Goal: Contribute content: Add original content to the website for others to see

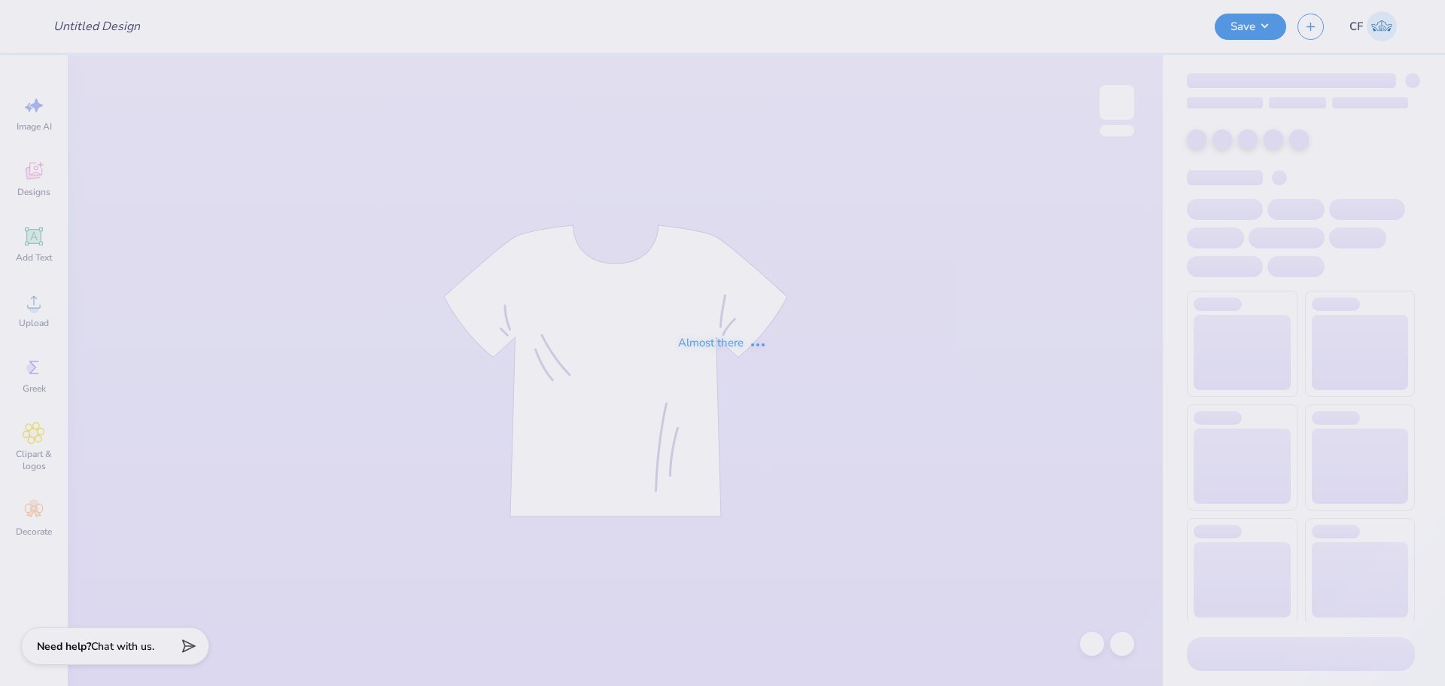
type input "Kappa Merch"
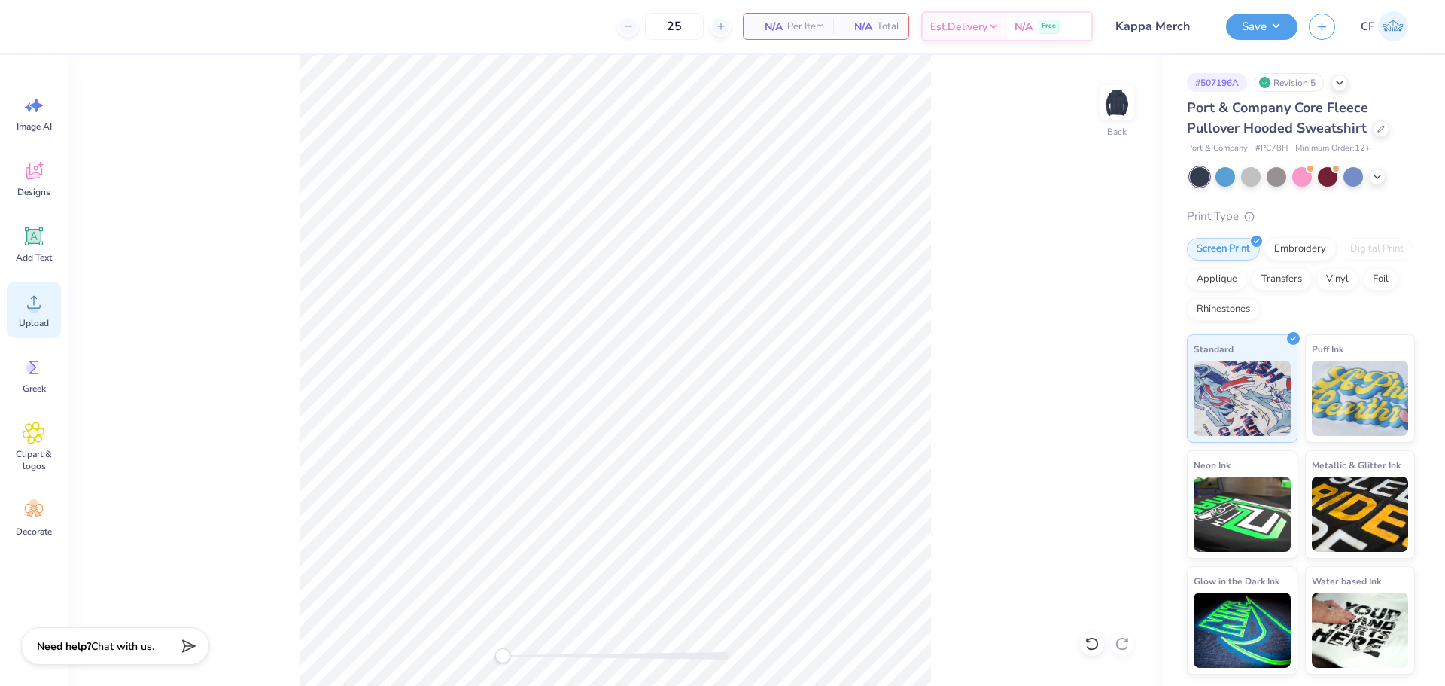
click at [36, 320] on span "Upload" at bounding box center [34, 323] width 30 height 12
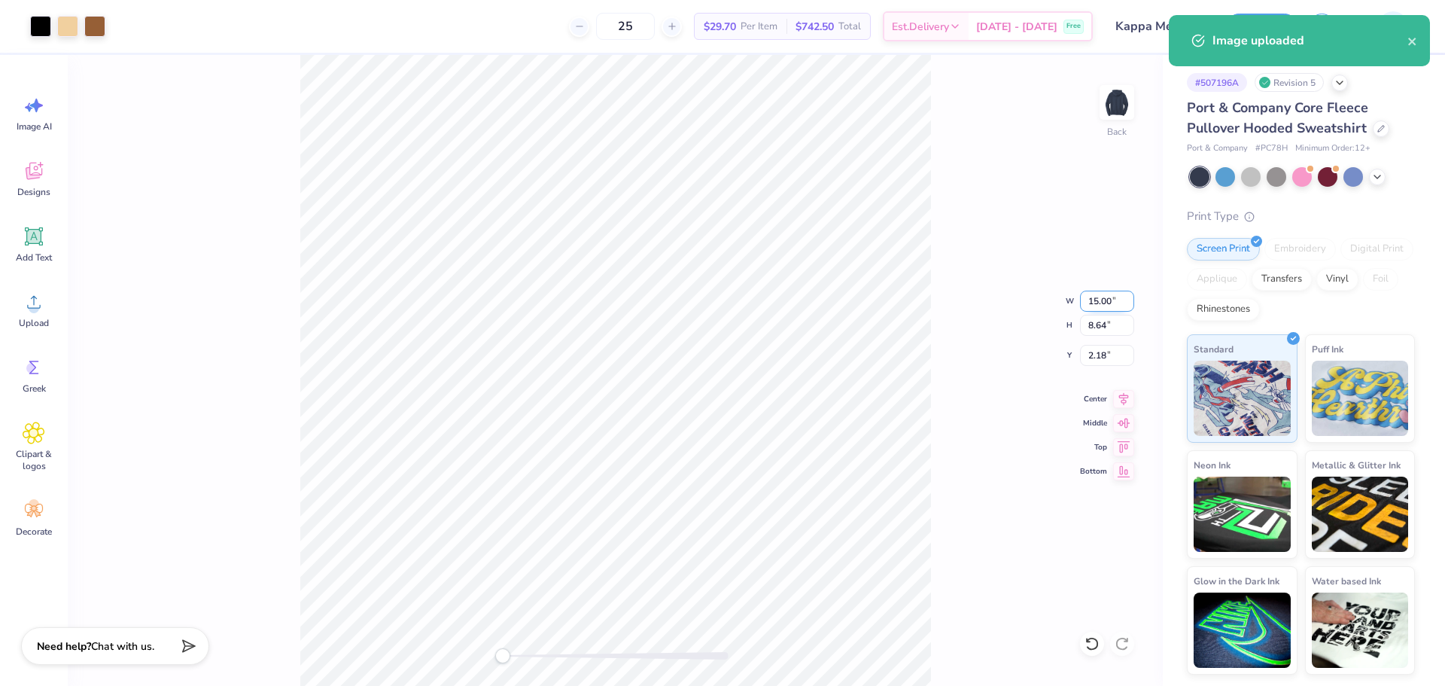
click at [1094, 293] on input "15.00" at bounding box center [1107, 300] width 54 height 21
type input "12"
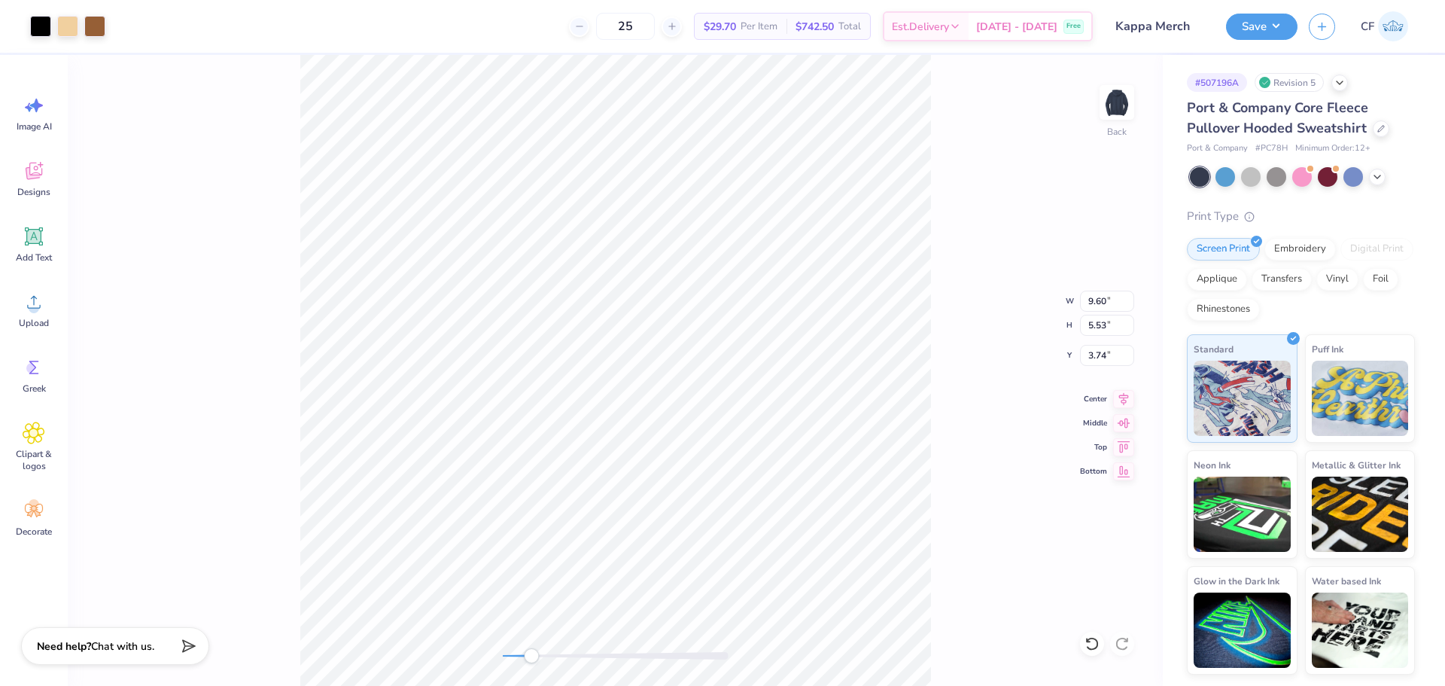
click at [530, 672] on div "Back W 9.60 9.60 " H 5.53 5.53 " Y 3.74 3.74 " Center Middle Top Bottom" at bounding box center [615, 370] width 1095 height 631
drag, startPoint x: 506, startPoint y: 656, endPoint x: 536, endPoint y: 659, distance: 29.5
click at [534, 661] on div "Accessibility label" at bounding box center [526, 655] width 15 height 15
click at [1104, 303] on input "9.97" at bounding box center [1107, 300] width 54 height 21
type input "9"
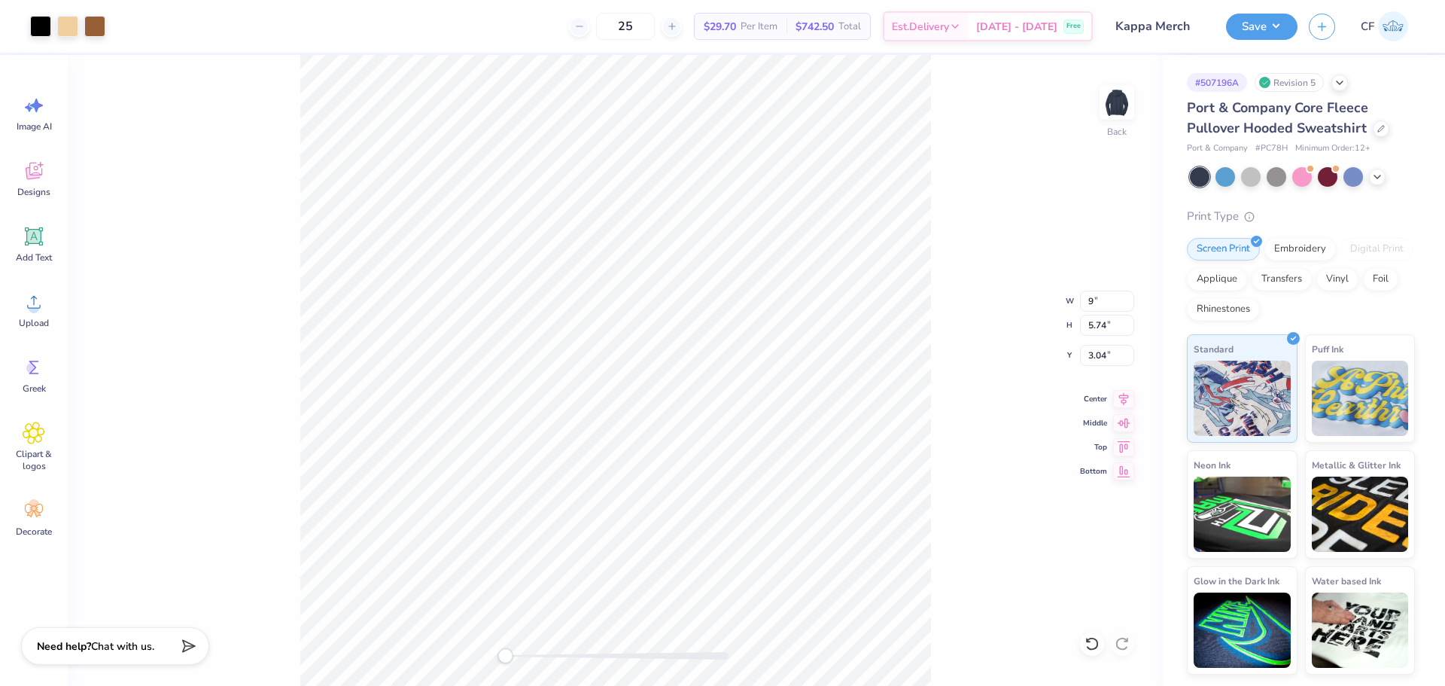
drag, startPoint x: 536, startPoint y: 652, endPoint x: 504, endPoint y: 649, distance: 31.8
click at [504, 650] on div "Accessibility label" at bounding box center [504, 655] width 15 height 15
click at [1124, 396] on icon at bounding box center [1123, 397] width 21 height 18
type input "9.00"
type input "5.18"
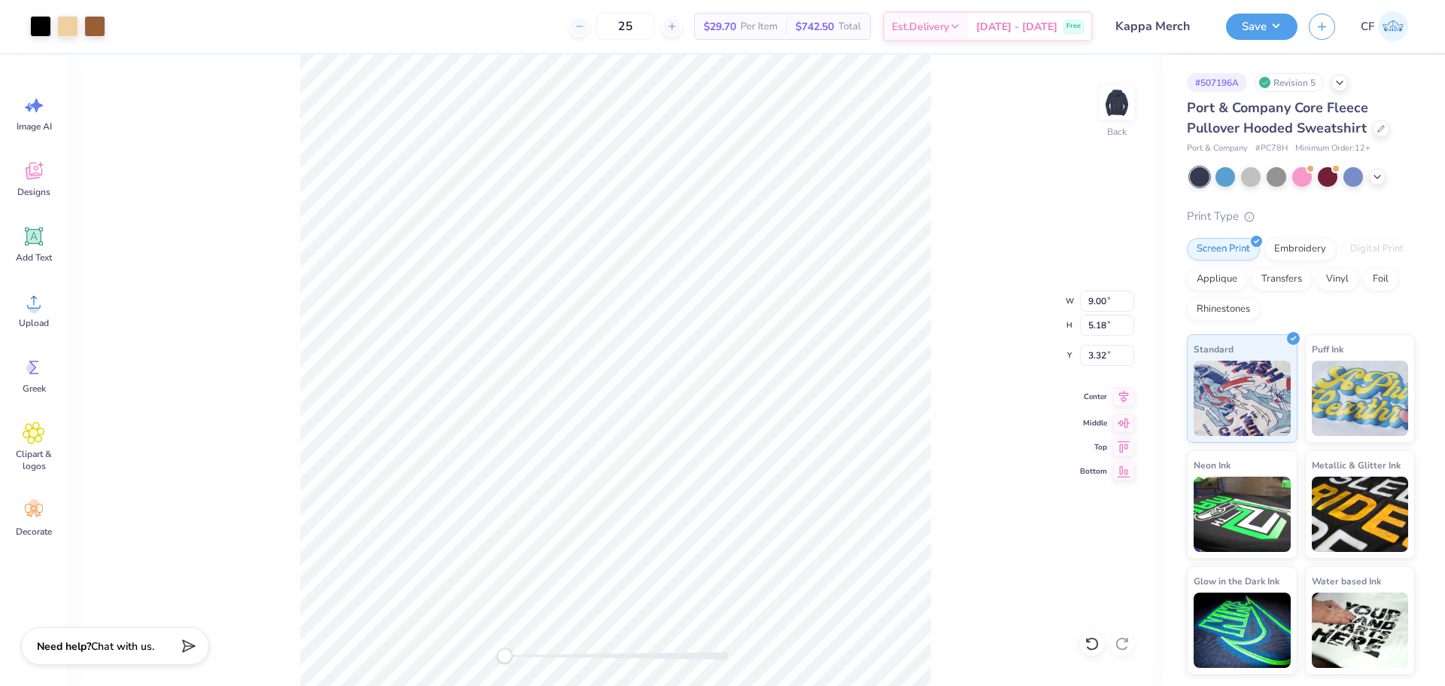
type input "3.32"
click at [1124, 398] on icon at bounding box center [1123, 397] width 21 height 18
click at [1102, 356] on input "3.32" at bounding box center [1107, 355] width 54 height 21
type input "3"
click at [1265, 24] on button "Save" at bounding box center [1261, 24] width 71 height 26
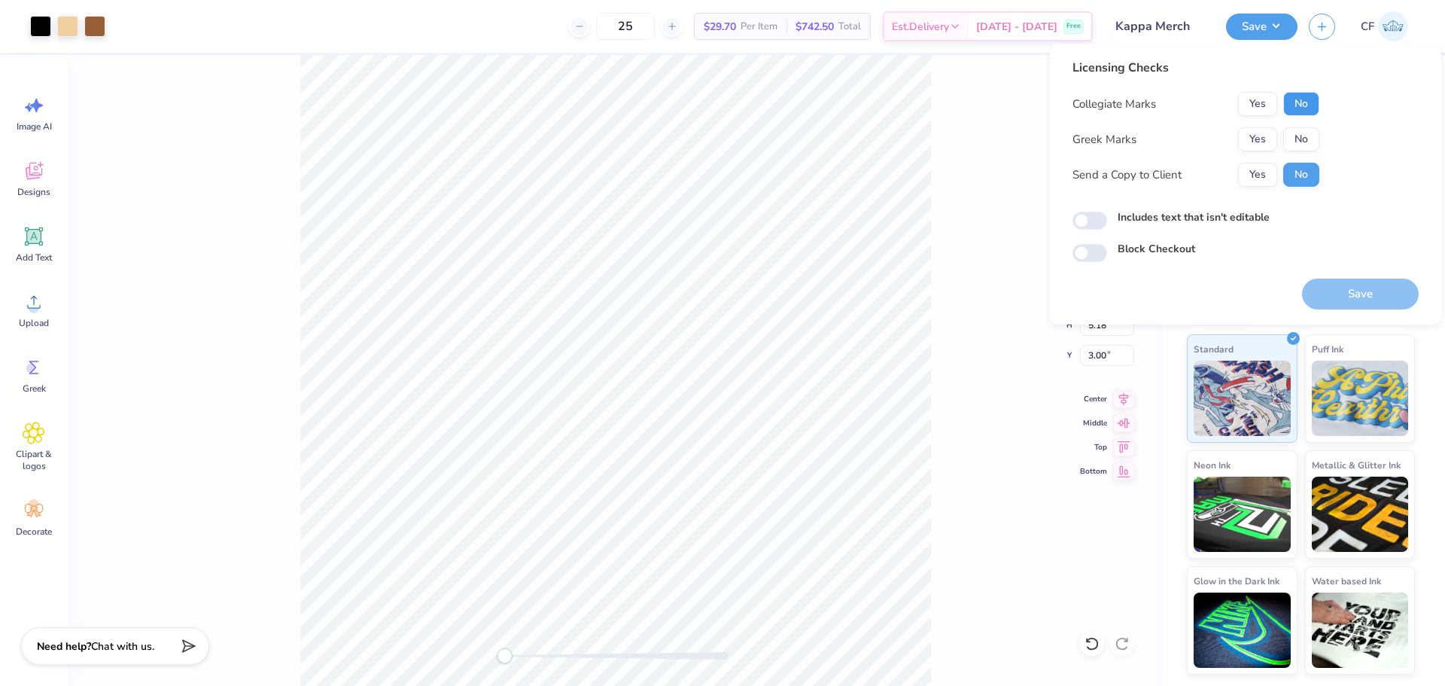
click at [1288, 99] on button "No" at bounding box center [1301, 104] width 36 height 24
click at [1259, 129] on button "Yes" at bounding box center [1257, 139] width 39 height 24
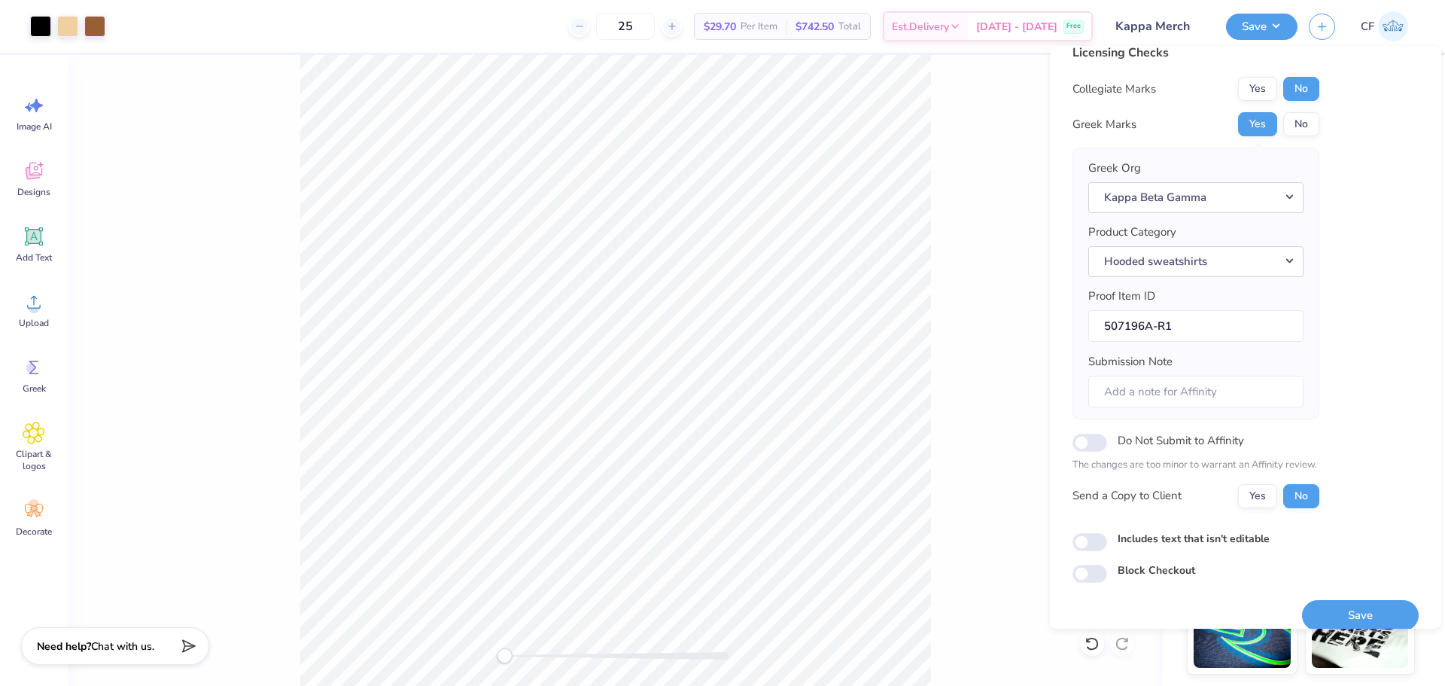
scroll to position [34, 0]
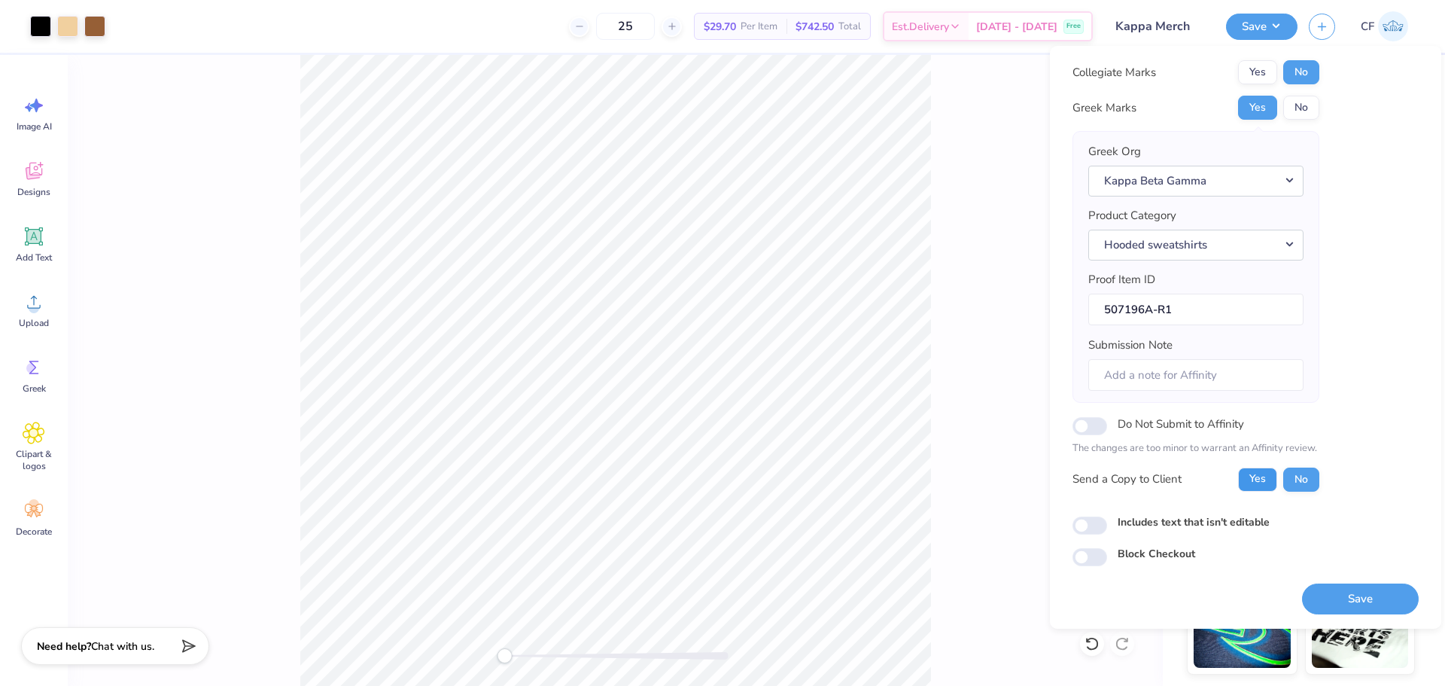
click at [1263, 489] on button "Yes" at bounding box center [1257, 479] width 39 height 24
click at [1093, 538] on div "Licensing Checks Collegiate Marks Yes No Greek Marks Yes No Greek Org Kappa Bet…" at bounding box center [1245, 296] width 346 height 539
click at [1093, 532] on input "Includes text that isn't editable" at bounding box center [1089, 525] width 35 height 18
checkbox input "true"
click at [1340, 602] on button "Save" at bounding box center [1360, 598] width 117 height 31
